Goal: Transaction & Acquisition: Download file/media

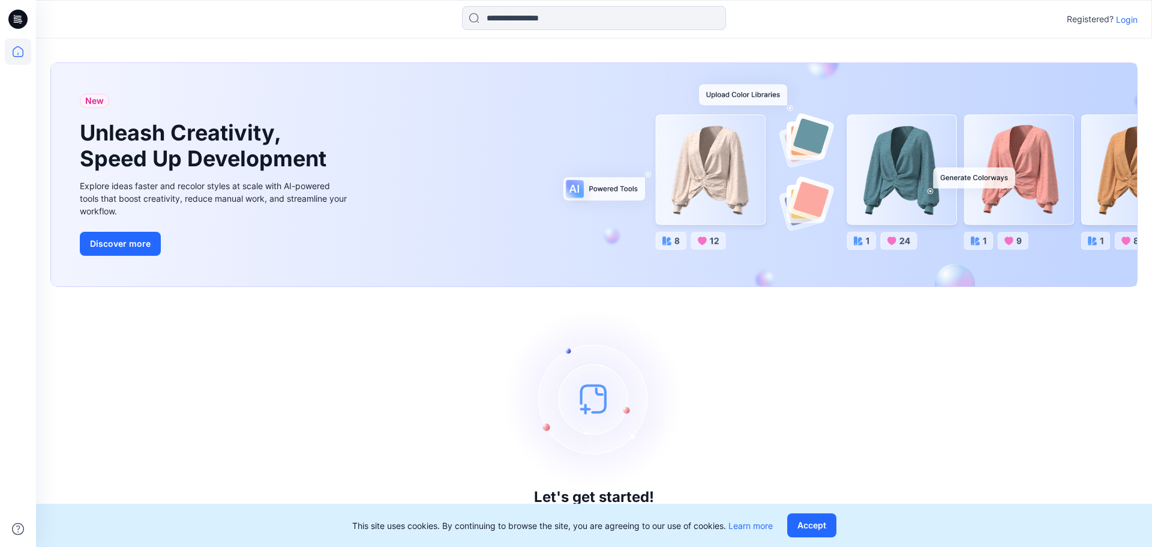
click at [1124, 20] on p "Login" at bounding box center [1127, 19] width 22 height 13
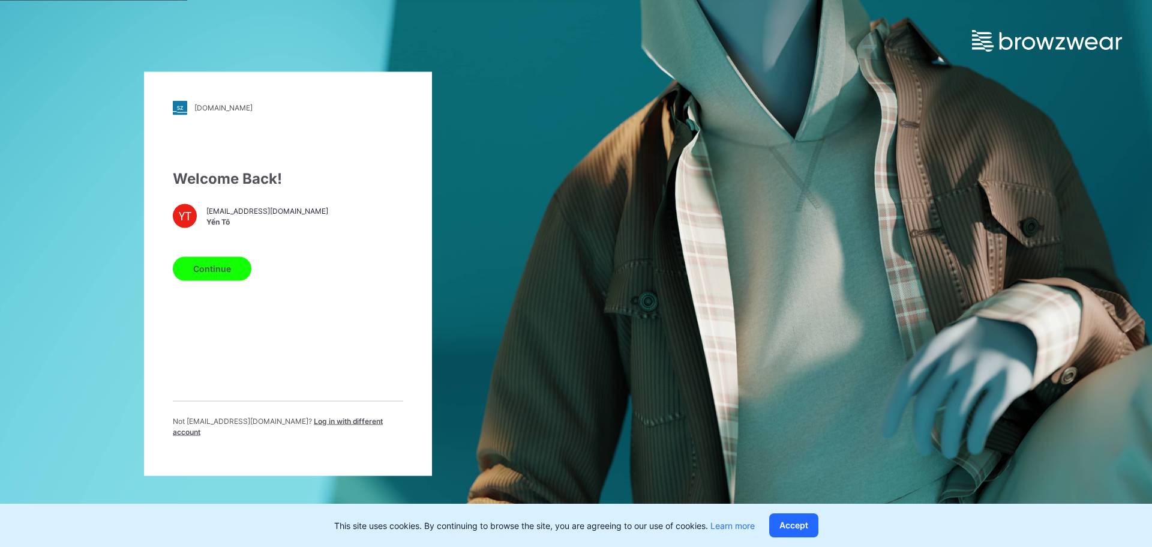
click at [231, 279] on button "Continue" at bounding box center [212, 268] width 79 height 24
click at [218, 275] on button "Continue" at bounding box center [212, 268] width 79 height 24
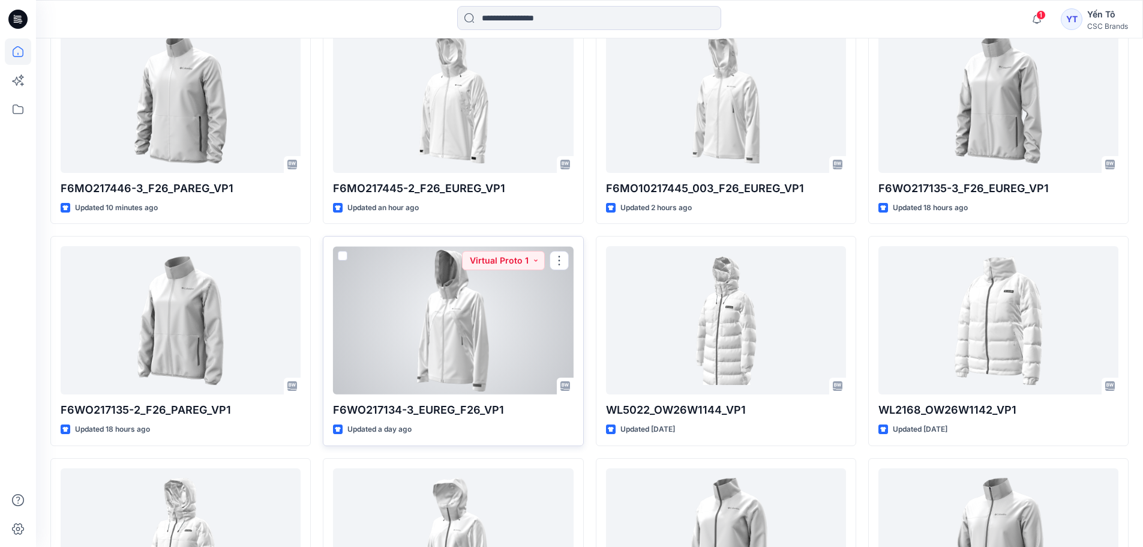
scroll to position [300, 0]
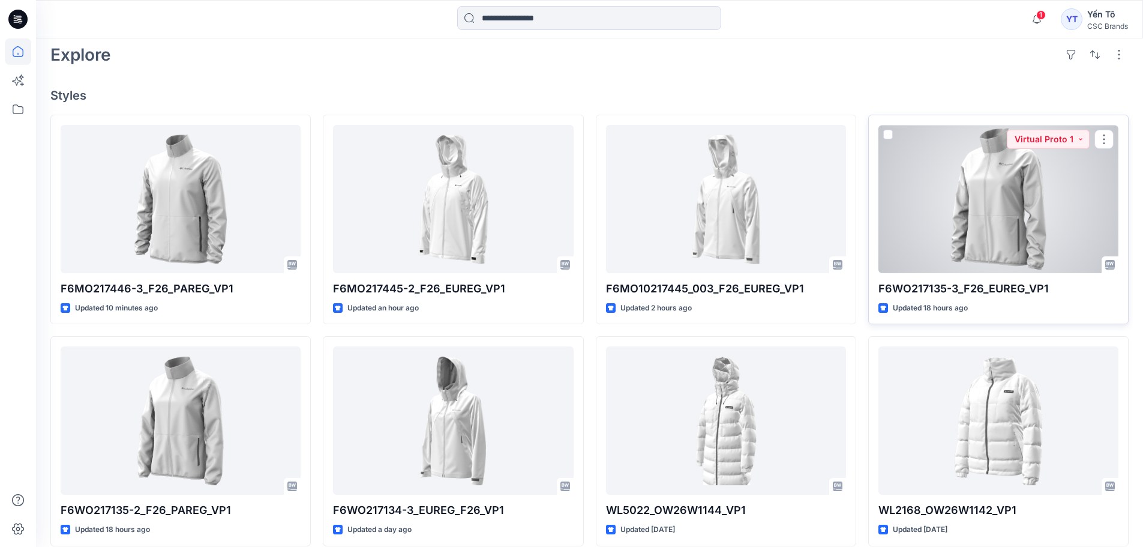
click at [1026, 216] on div at bounding box center [998, 199] width 240 height 148
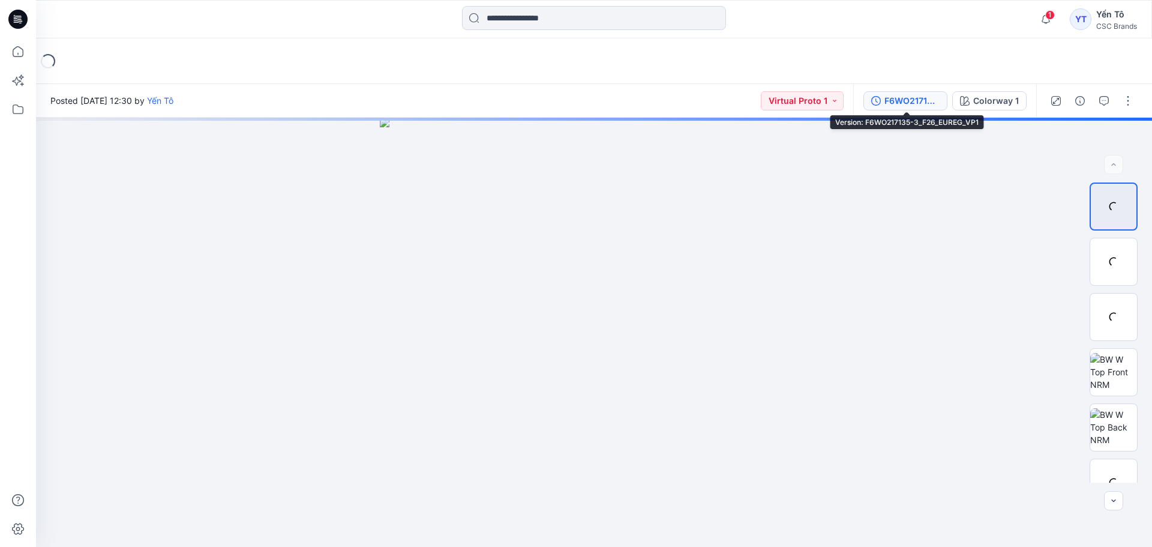
click at [918, 104] on div "F6WO217135-3_F26_EUREG_VP1" at bounding box center [911, 100] width 55 height 13
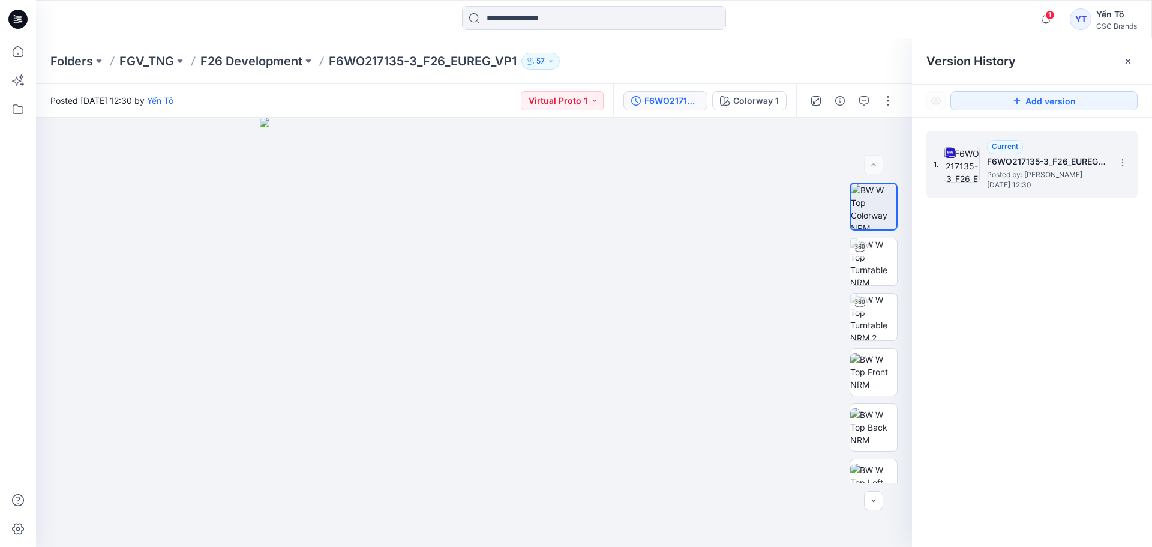
click at [1058, 157] on h5 "F6WO217135-3_F26_EUREG_VP1" at bounding box center [1047, 161] width 120 height 14
click at [1127, 165] on section at bounding box center [1121, 161] width 19 height 19
click at [1064, 185] on span "Download Source BW File" at bounding box center [1061, 186] width 100 height 14
